Goal: Information Seeking & Learning: Learn about a topic

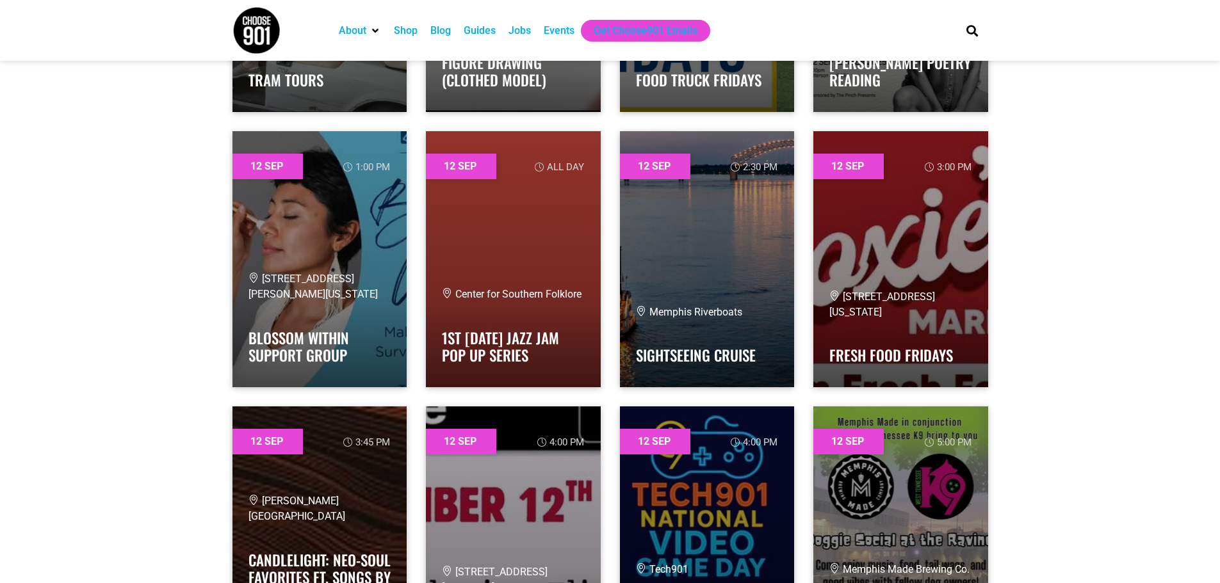
scroll to position [5187, 0]
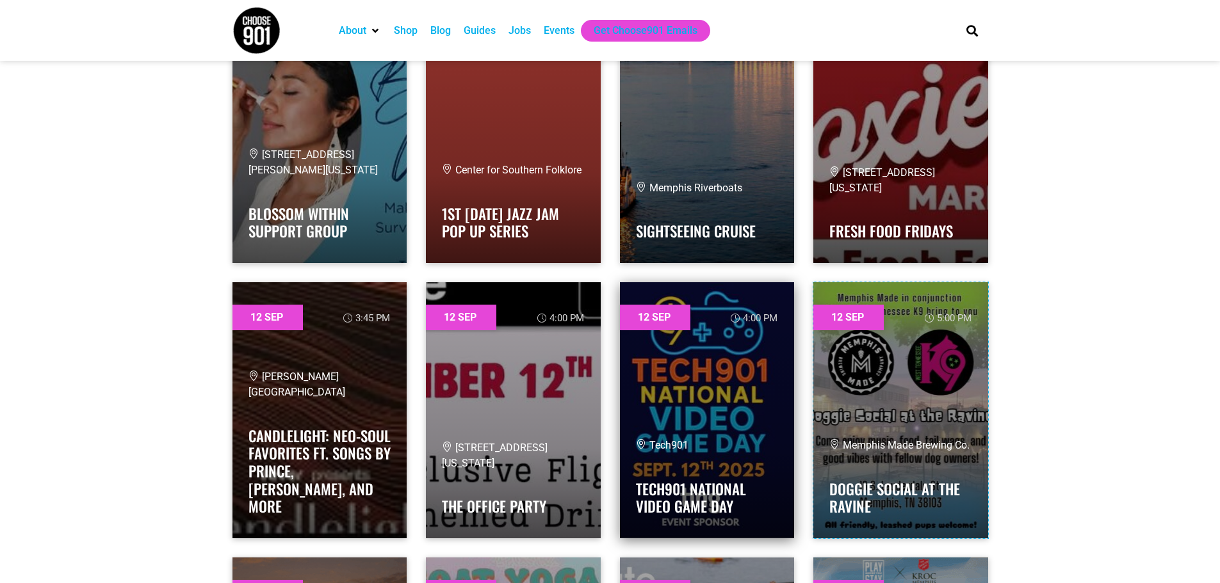
drag, startPoint x: 795, startPoint y: 368, endPoint x: 738, endPoint y: 377, distance: 57.6
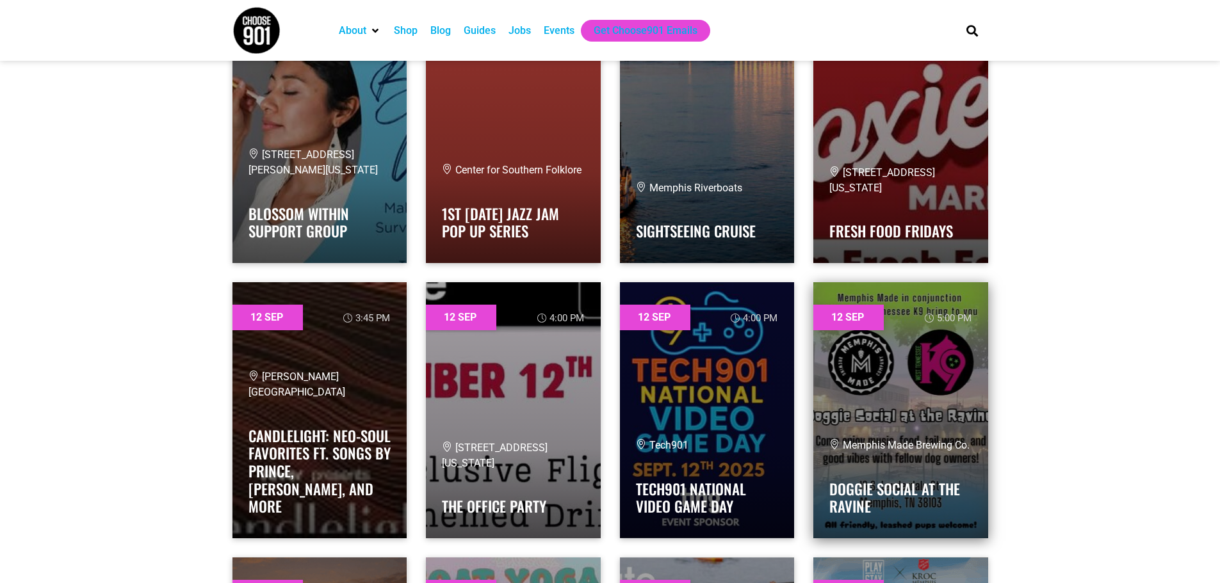
drag, startPoint x: 738, startPoint y: 377, endPoint x: 968, endPoint y: 394, distance: 231.2
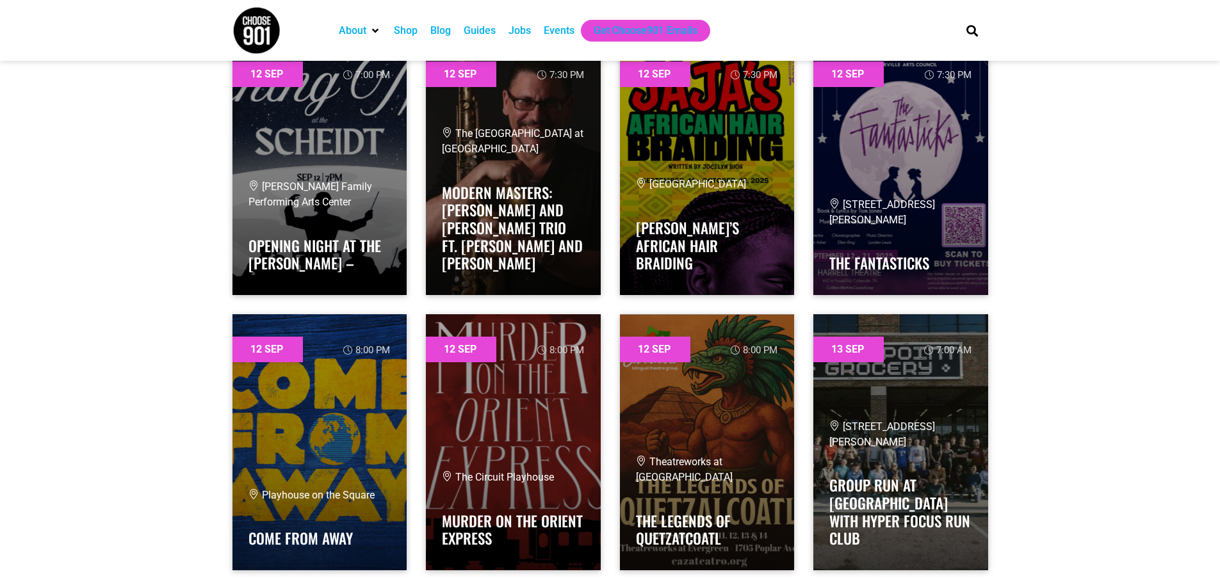
scroll to position [6596, 0]
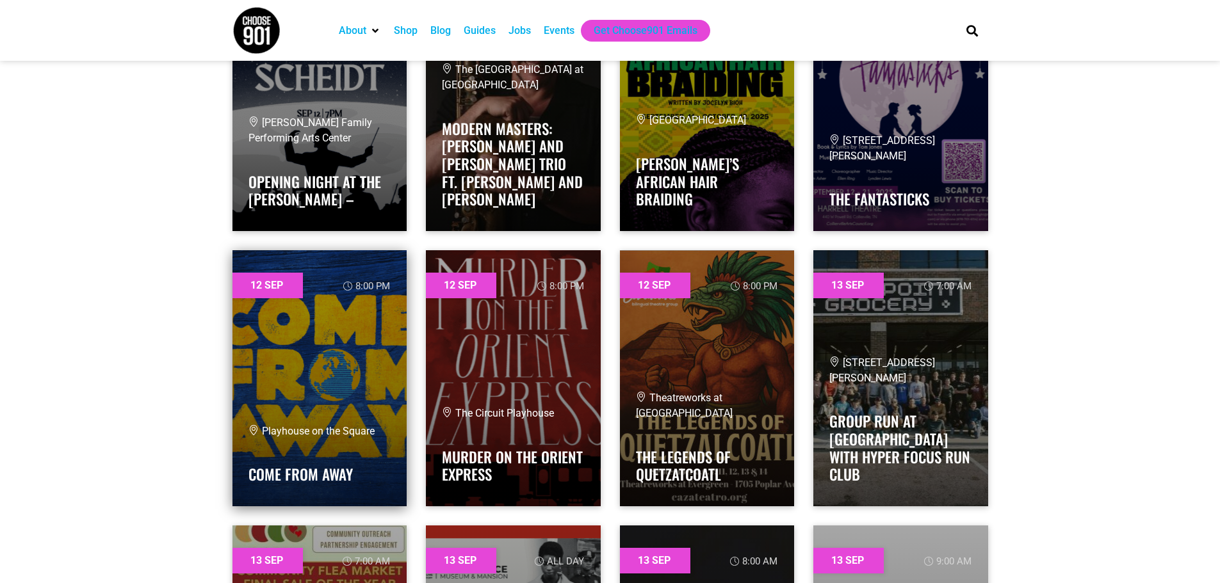
click at [308, 361] on link at bounding box center [319, 378] width 175 height 256
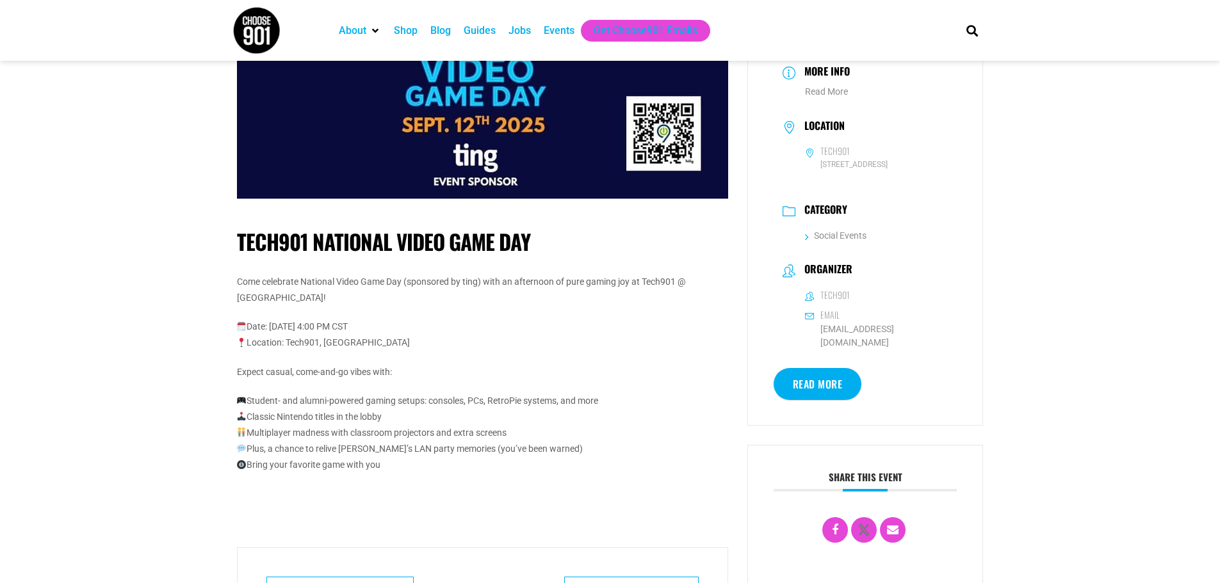
scroll to position [128, 0]
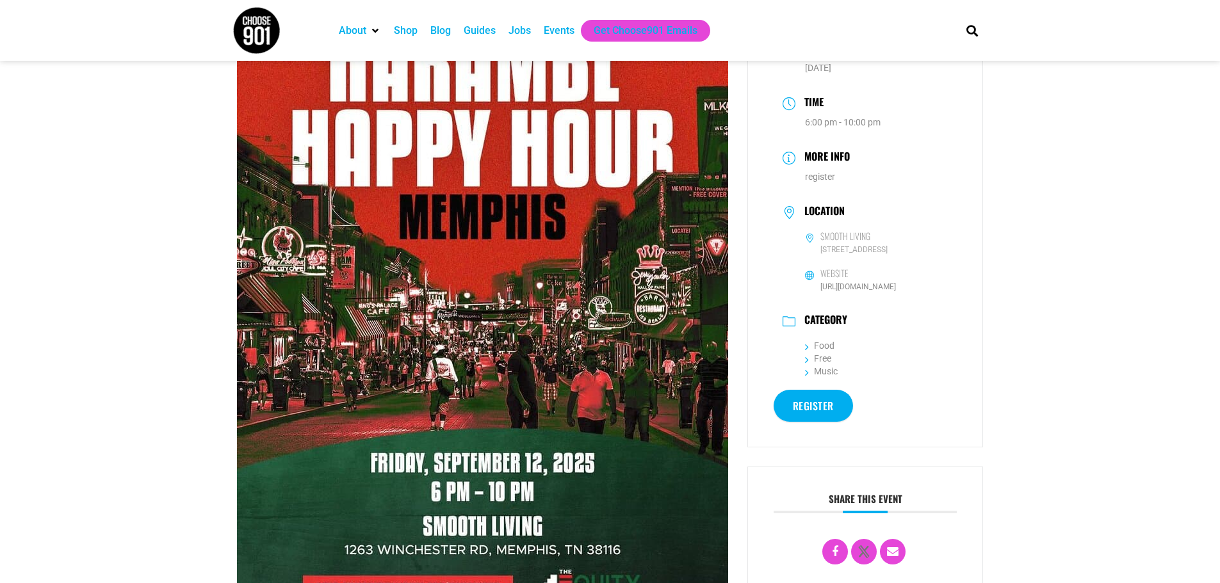
scroll to position [64, 0]
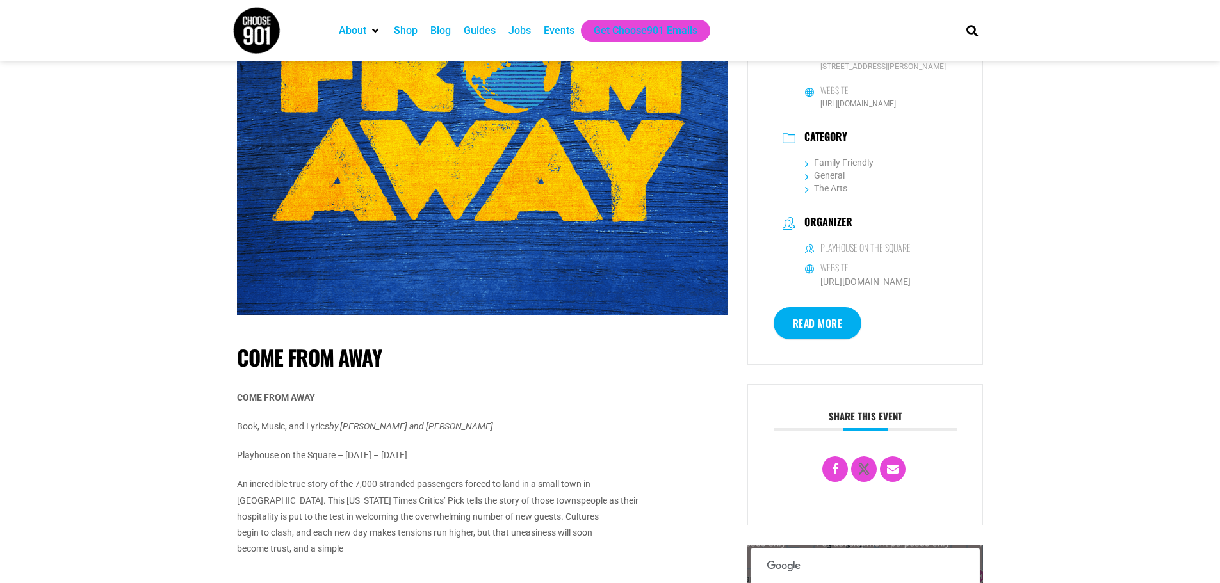
scroll to position [512, 0]
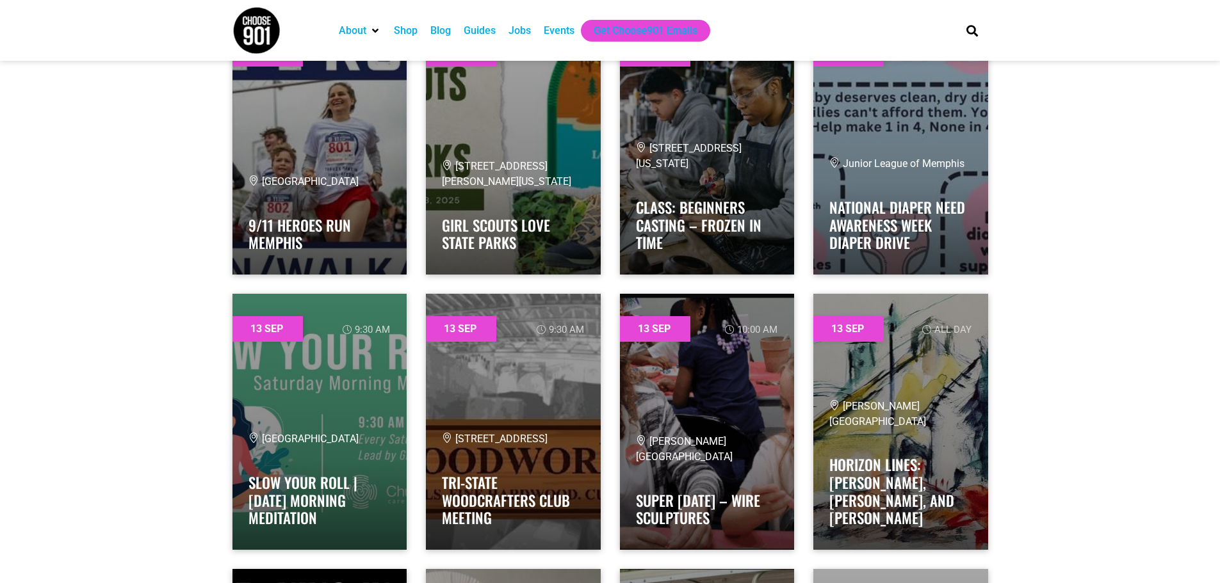
scroll to position [7877, 0]
